Goal: Navigation & Orientation: Locate item on page

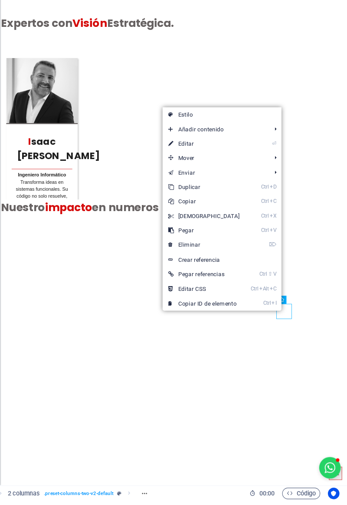
click at [190, 274] on icon at bounding box center [188, 274] width 4 height 13
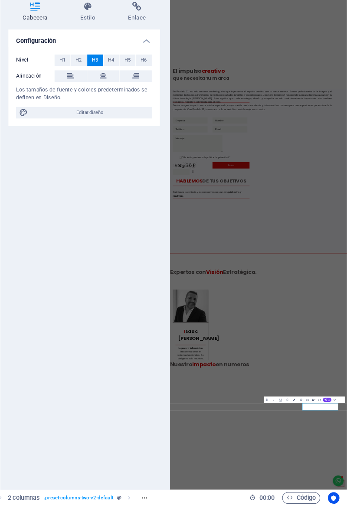
click at [97, 118] on icon at bounding box center [97, 118] width 6 height 10
